Goal: Check status: Check status

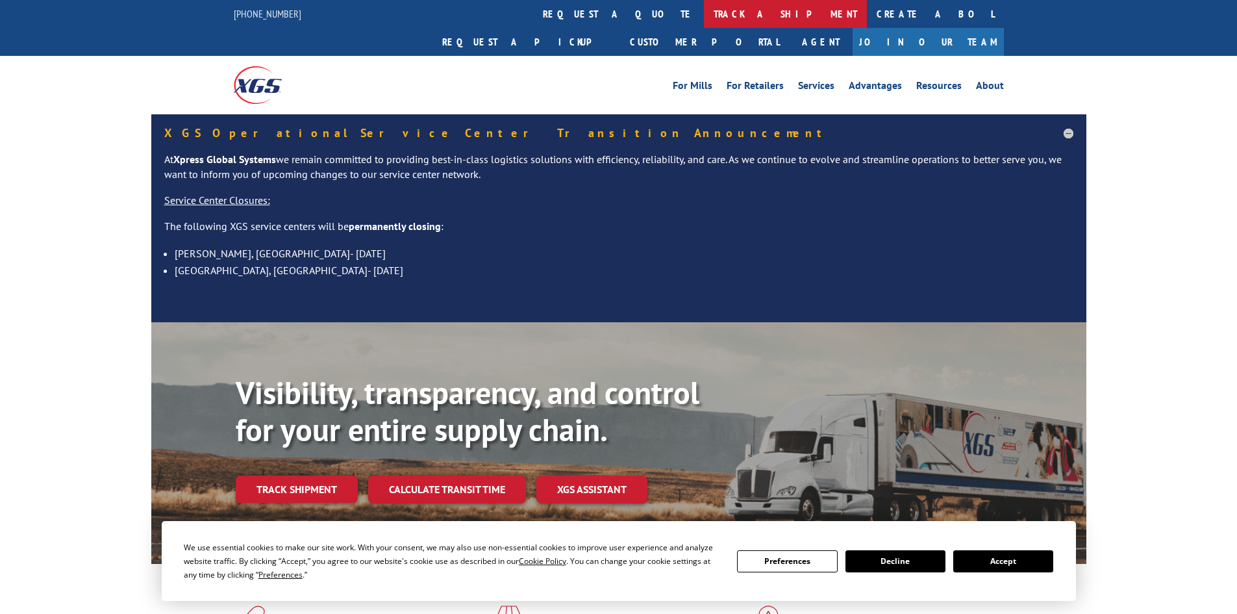
click at [704, 11] on link "track a shipment" at bounding box center [785, 14] width 163 height 28
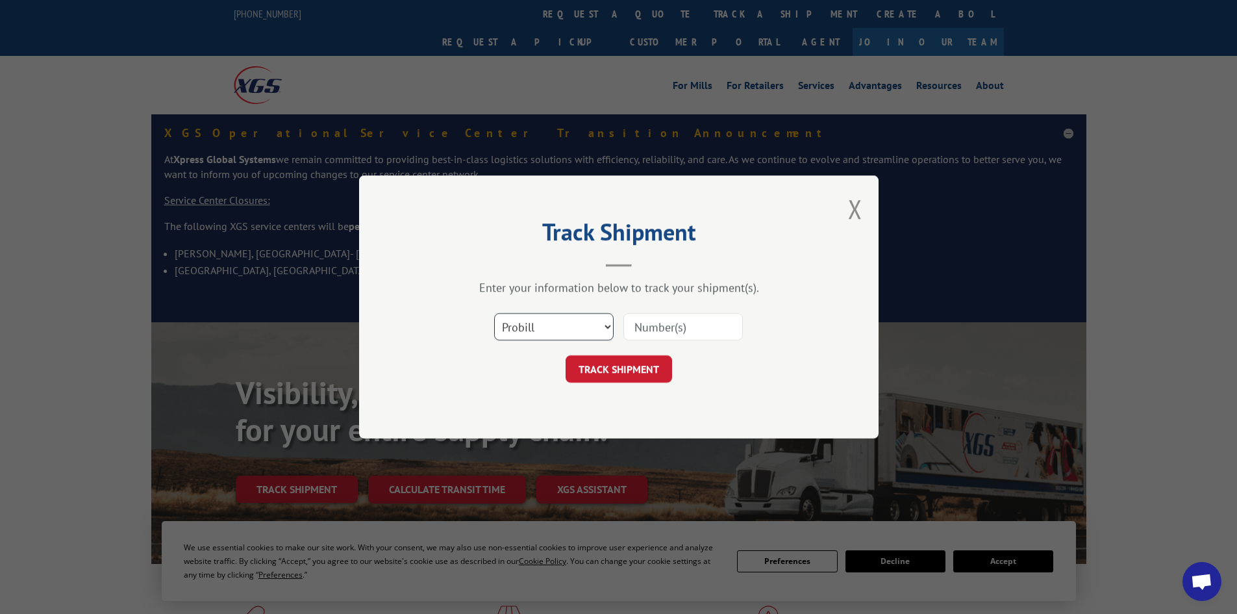
click at [555, 320] on select "Select category... Probill BOL PO" at bounding box center [553, 326] width 119 height 27
select select "bol"
click at [494, 313] on select "Select category... Probill BOL PO" at bounding box center [553, 326] width 119 height 27
click at [672, 318] on input at bounding box center [682, 326] width 119 height 27
paste input "04511300016652064"
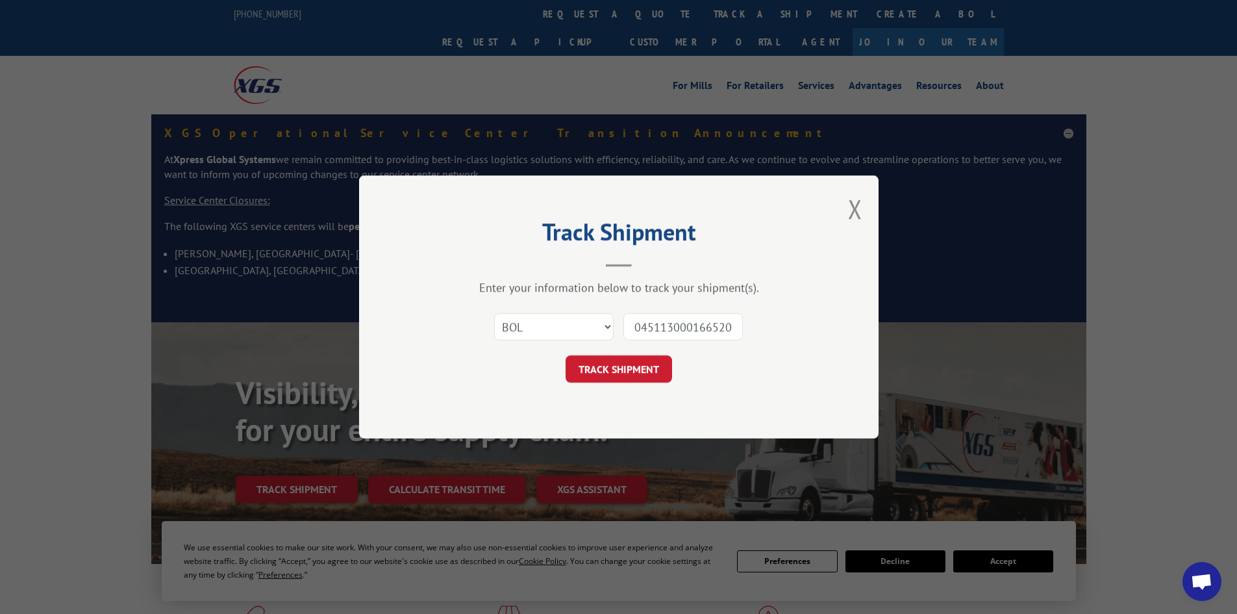
scroll to position [0, 14]
type input "04511300016652064"
click at [604, 368] on button "TRACK SHIPMENT" at bounding box center [619, 368] width 107 height 27
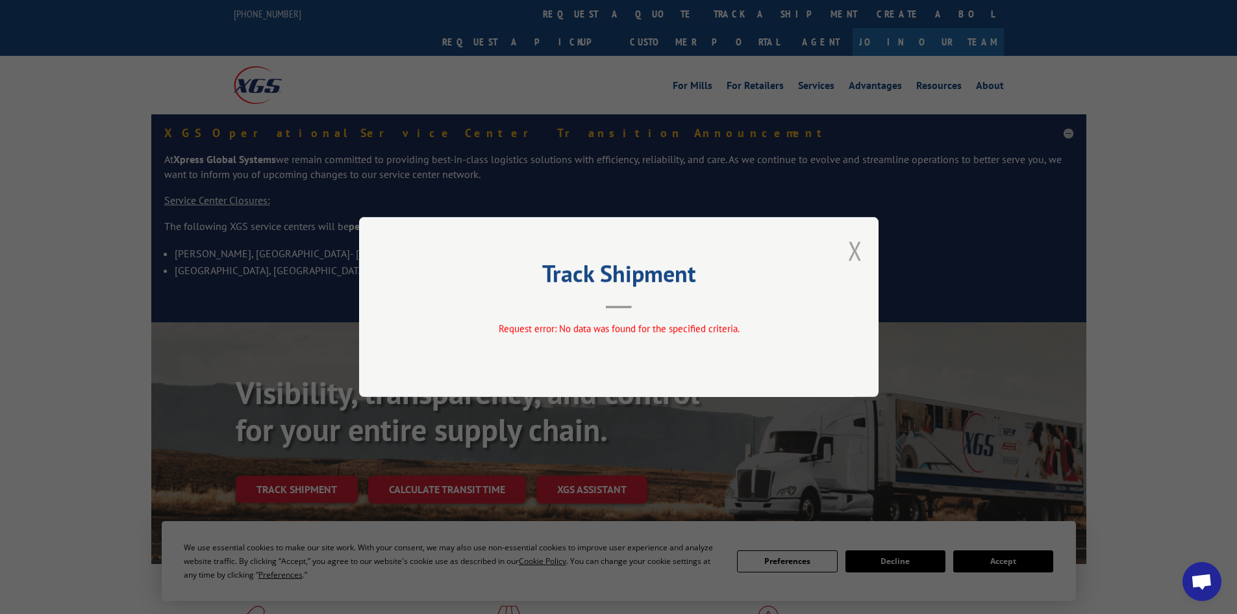
click at [857, 247] on button "Close modal" at bounding box center [855, 250] width 14 height 34
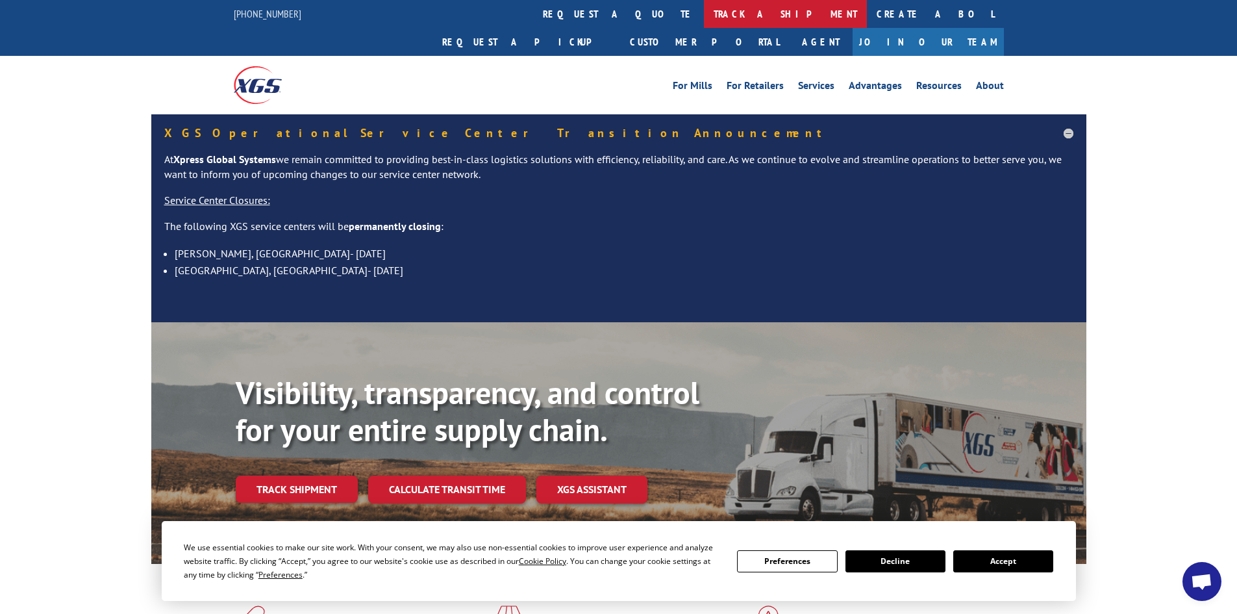
click at [704, 14] on link "track a shipment" at bounding box center [785, 14] width 163 height 28
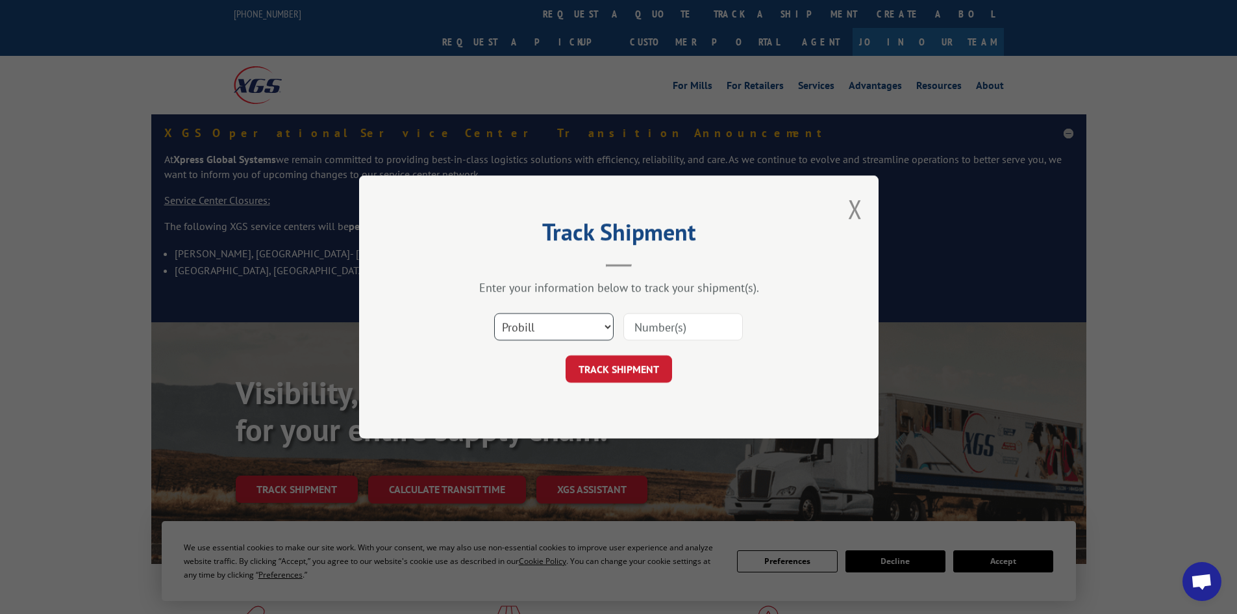
click at [601, 328] on select "Select category... Probill BOL PO" at bounding box center [553, 326] width 119 height 27
select select "bol"
click at [494, 313] on select "Select category... Probill BOL PO" at bounding box center [553, 326] width 119 height 27
click at [691, 328] on input at bounding box center [682, 326] width 119 height 27
paste input "04511300016652064"
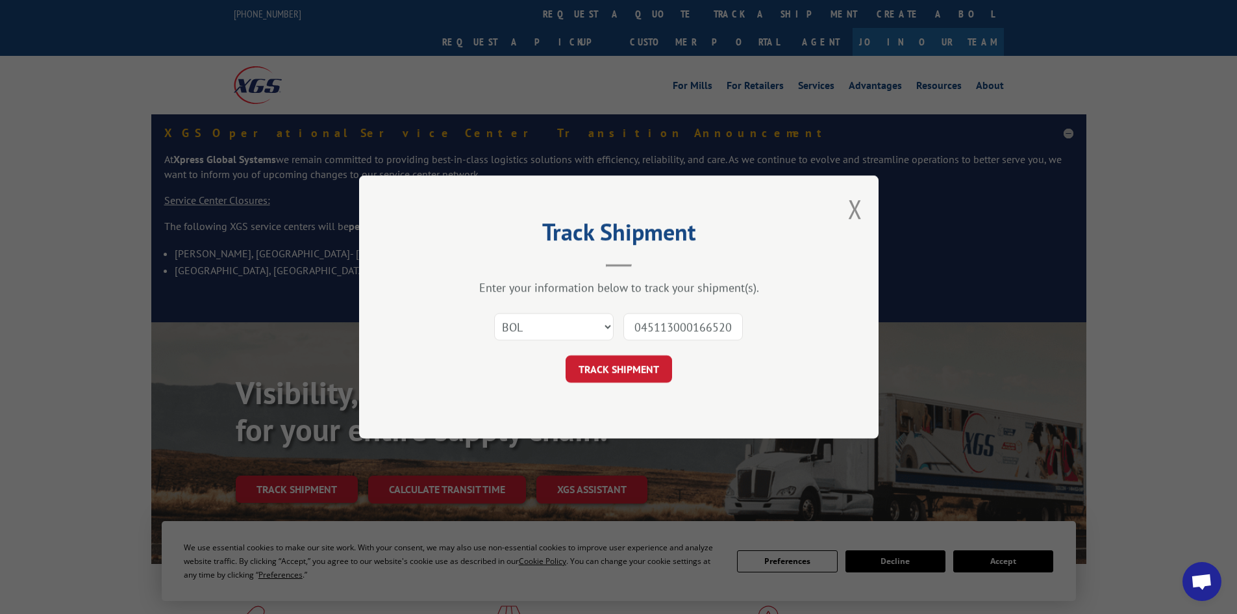
scroll to position [0, 14]
click at [636, 327] on input "04511300016652064" at bounding box center [682, 326] width 119 height 27
type input "511300016652064"
click at [621, 368] on button "TRACK SHIPMENT" at bounding box center [619, 368] width 107 height 27
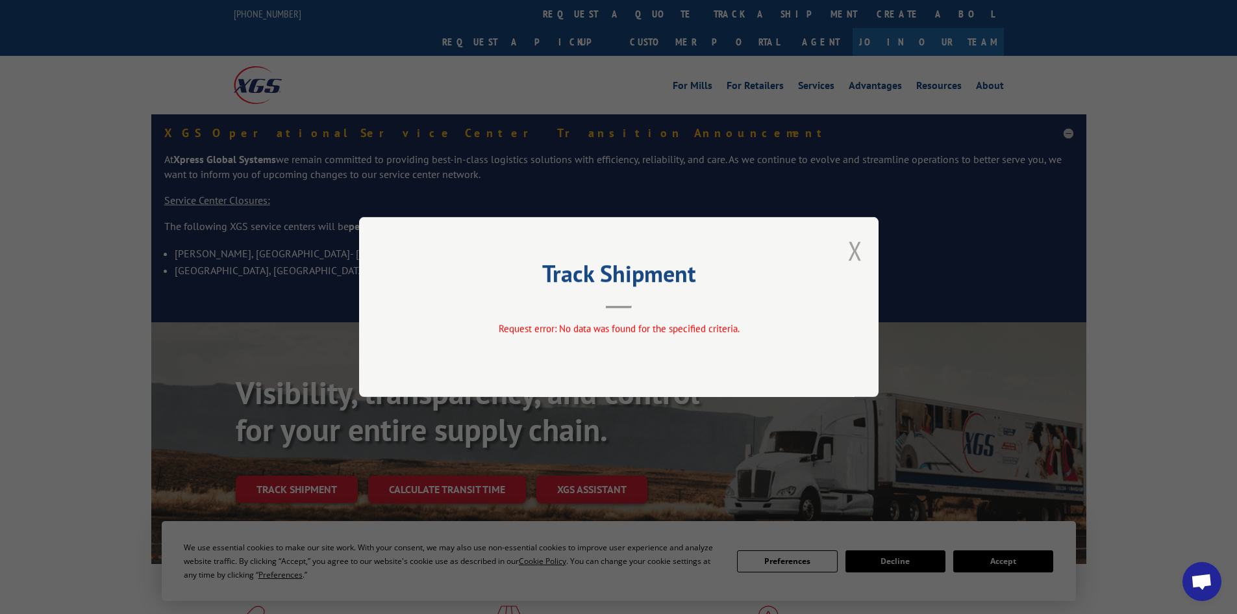
click at [853, 251] on button "Close modal" at bounding box center [855, 250] width 14 height 34
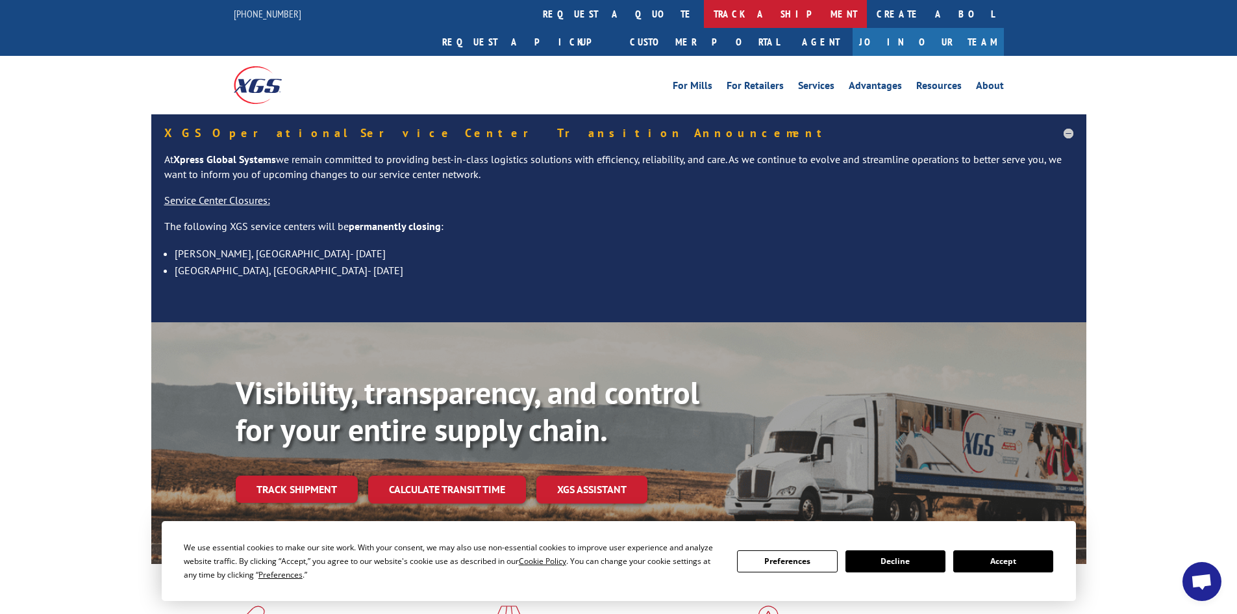
click at [704, 7] on link "track a shipment" at bounding box center [785, 14] width 163 height 28
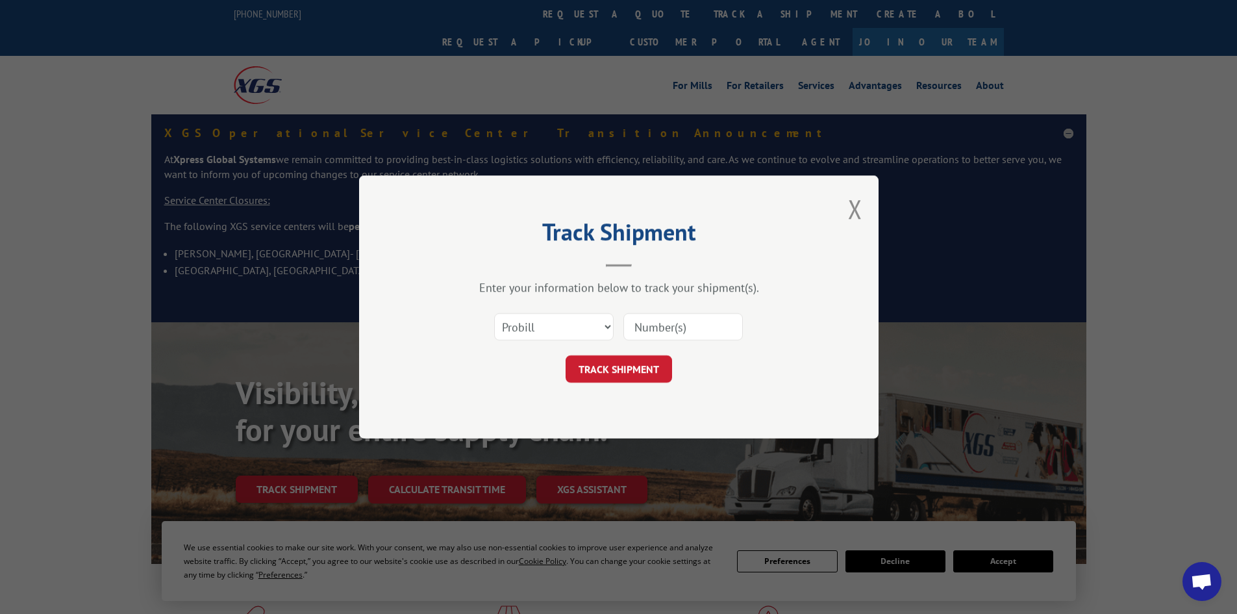
click at [673, 328] on input at bounding box center [682, 326] width 119 height 27
paste input "1934511094"
type input "1934511094"
click at [619, 368] on button "TRACK SHIPMENT" at bounding box center [619, 368] width 107 height 27
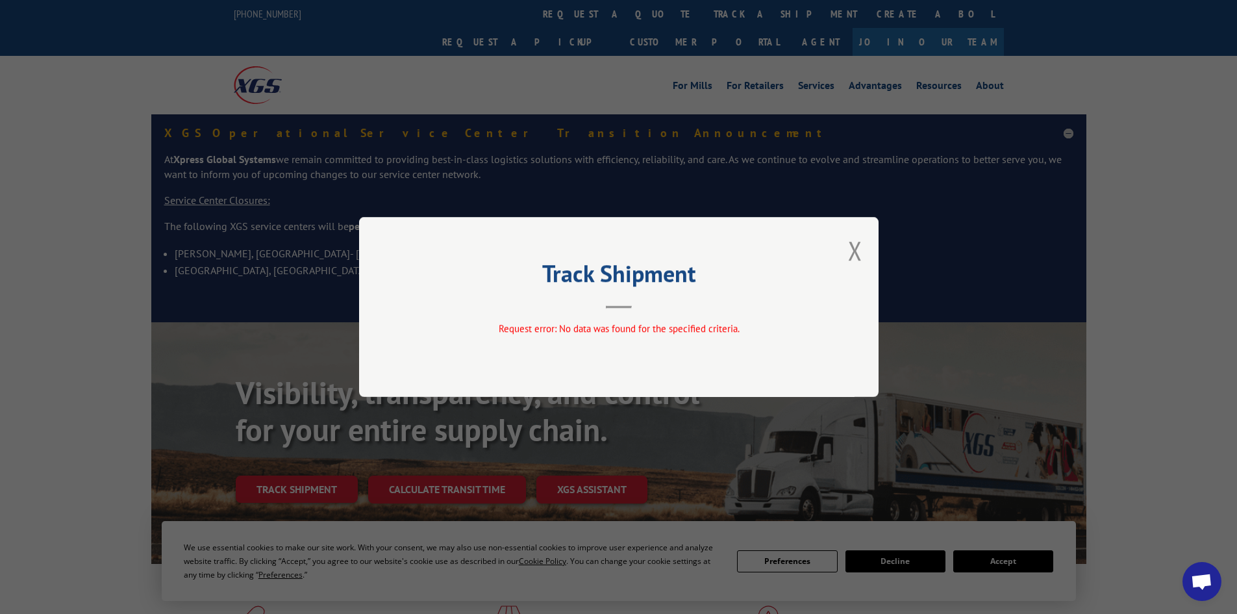
click at [853, 254] on button "Close modal" at bounding box center [855, 250] width 14 height 34
